Goal: Task Accomplishment & Management: Use online tool/utility

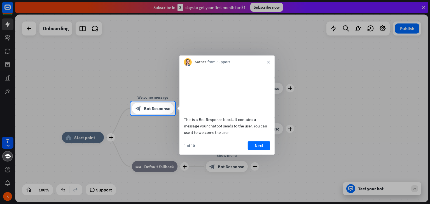
click at [246, 88] on video at bounding box center [227, 90] width 86 height 43
click at [264, 60] on div "Kacper from Support close" at bounding box center [226, 60] width 95 height 11
click at [256, 150] on button "Next" at bounding box center [259, 145] width 22 height 9
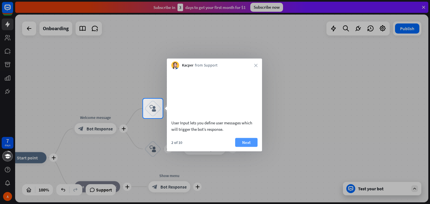
click at [251, 147] on button "Next" at bounding box center [246, 142] width 22 height 9
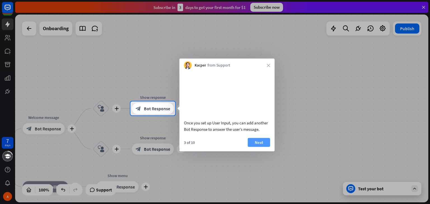
click at [260, 147] on button "Next" at bounding box center [259, 142] width 22 height 9
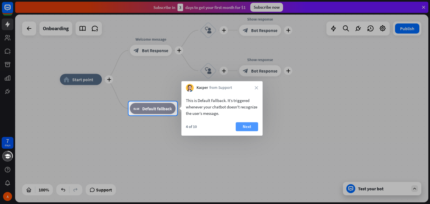
click at [241, 128] on button "Next" at bounding box center [247, 126] width 22 height 9
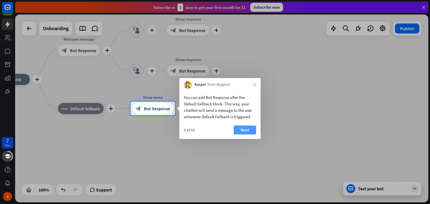
click at [253, 131] on button "Next" at bounding box center [245, 130] width 22 height 9
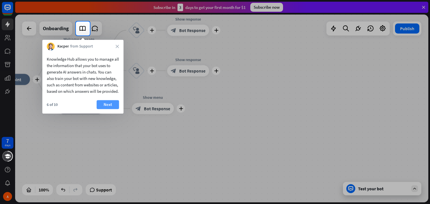
click at [105, 108] on button "Next" at bounding box center [108, 104] width 22 height 9
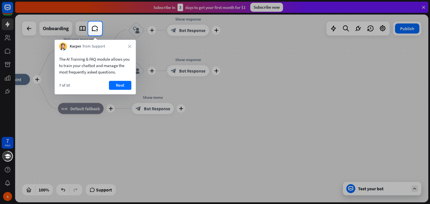
click at [398, 195] on div at bounding box center [215, 120] width 430 height 169
click at [394, 186] on div at bounding box center [215, 120] width 430 height 169
click at [123, 87] on button "Next" at bounding box center [120, 85] width 22 height 9
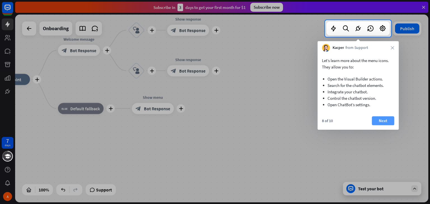
click at [387, 123] on button "Next" at bounding box center [383, 120] width 22 height 9
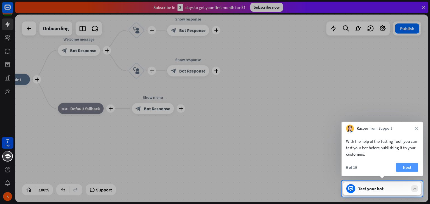
click at [411, 163] on div "With the help of the Testing Tool, you can test your bot before publishing it t…" at bounding box center [381, 155] width 81 height 44
click at [413, 168] on button "Next" at bounding box center [407, 167] width 22 height 9
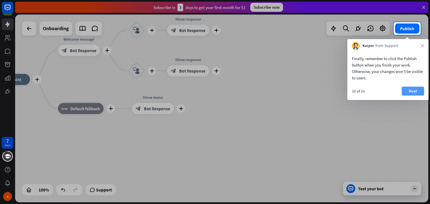
click at [412, 90] on button "Next" at bounding box center [412, 91] width 22 height 9
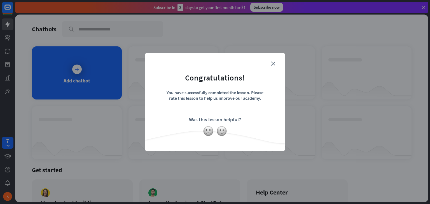
click at [273, 60] on form "Congratulations! You have successfully completed the lesson. Please rate this l…" at bounding box center [215, 93] width 126 height 67
click at [274, 62] on icon "close" at bounding box center [273, 64] width 4 height 4
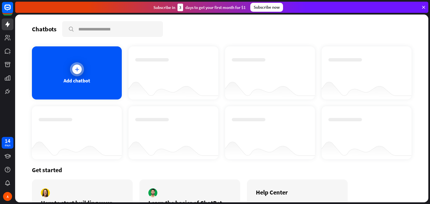
click at [80, 75] on div "Add chatbot" at bounding box center [77, 72] width 90 height 53
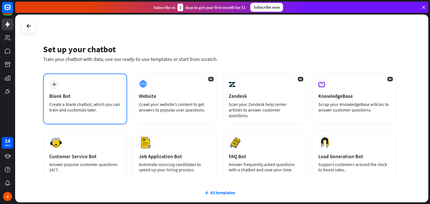
click at [113, 87] on div "plus Blank Bot Create a blank chatbot, which you can train and customize later." at bounding box center [85, 99] width 84 height 51
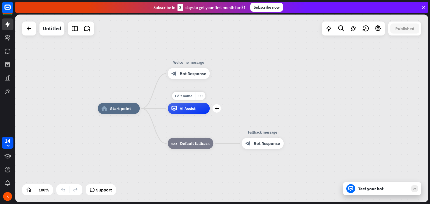
click at [184, 114] on div "AI Assist" at bounding box center [189, 108] width 42 height 11
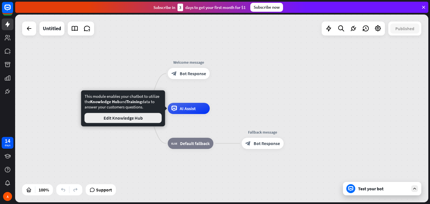
click at [142, 117] on button "Edit Knowledge Hub" at bounding box center [122, 118] width 77 height 10
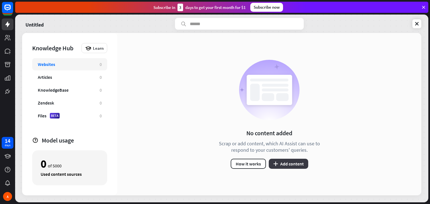
click at [284, 162] on button "plus Add content" at bounding box center [288, 164] width 39 height 10
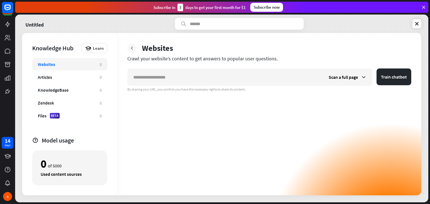
click at [129, 50] on icon at bounding box center [132, 48] width 6 height 6
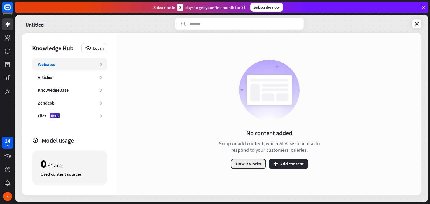
click at [256, 159] on button "How it works" at bounding box center [248, 164] width 35 height 10
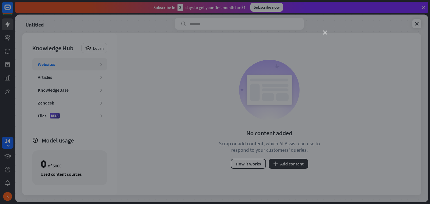
click at [326, 32] on icon "close" at bounding box center [325, 33] width 4 height 4
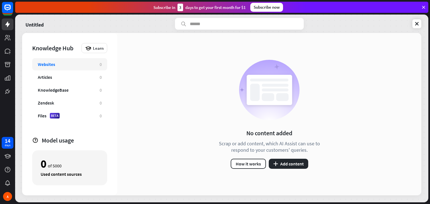
drag, startPoint x: 326, startPoint y: 32, endPoint x: 242, endPoint y: 18, distance: 85.0
click at [242, 18] on div "Untitled Knowledge Hub Learn Websites 0 Articles 0 KnowledgeBase 0 Zendesk 0 Fi…" at bounding box center [221, 109] width 413 height 188
